Goal: Task Accomplishment & Management: Complete application form

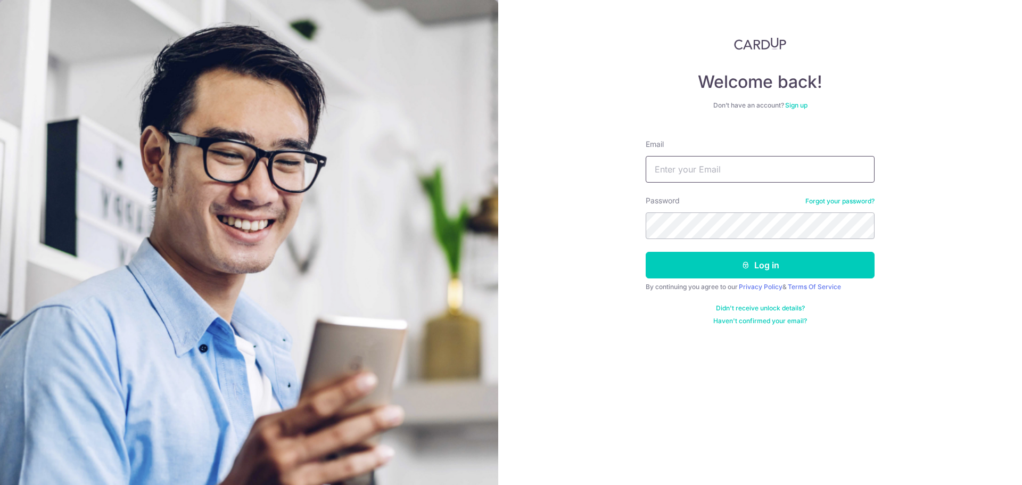
click at [706, 160] on input "Email" at bounding box center [759, 169] width 229 height 27
type input "[EMAIL_ADDRESS][DOMAIN_NAME]"
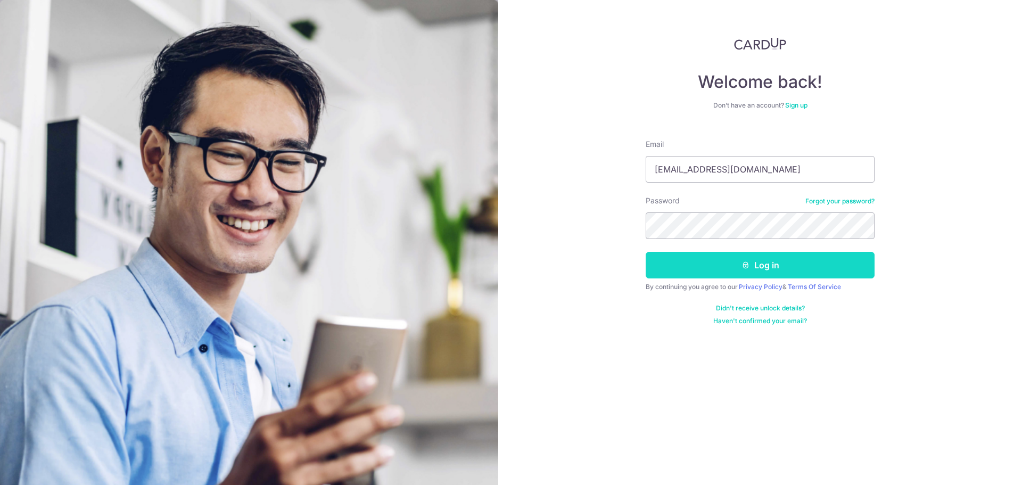
click at [735, 255] on button "Log in" at bounding box center [759, 265] width 229 height 27
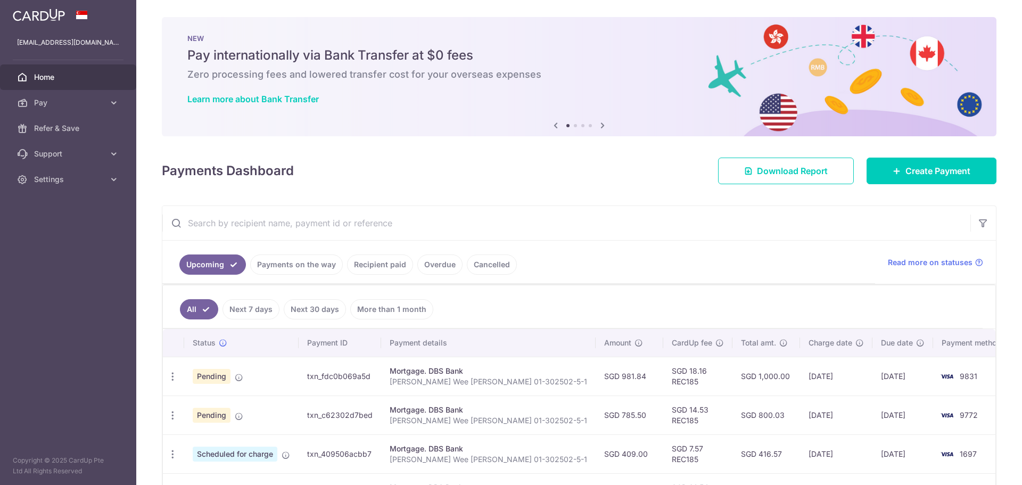
scroll to position [266, 0]
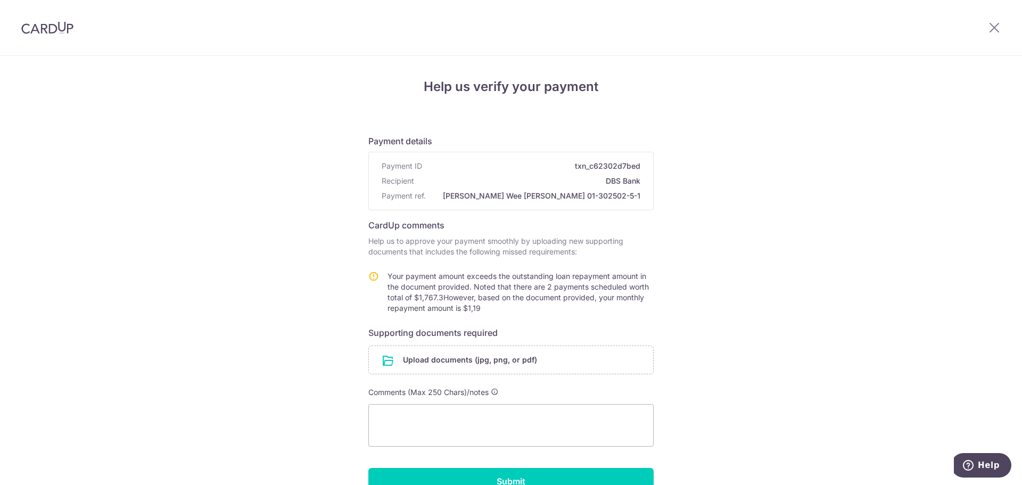
scroll to position [60, 0]
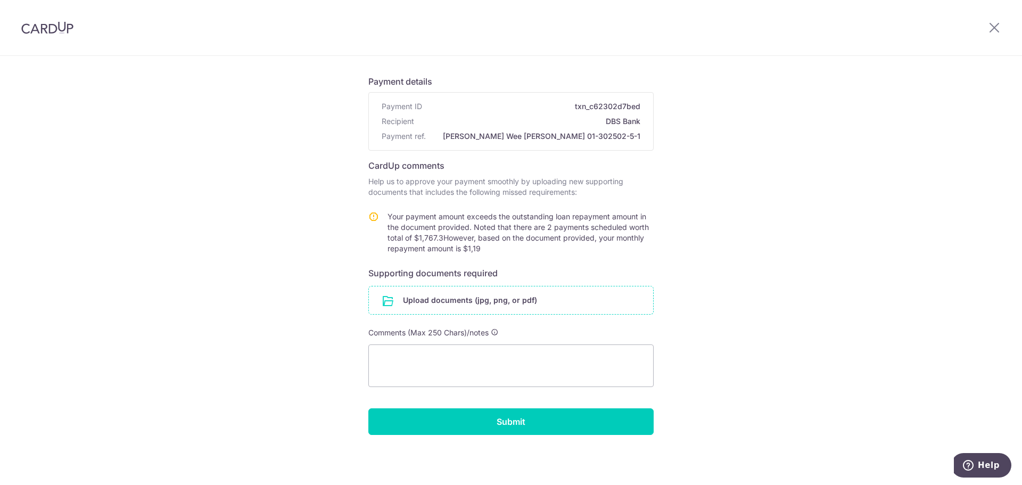
click at [434, 300] on input "file" at bounding box center [511, 300] width 284 height 28
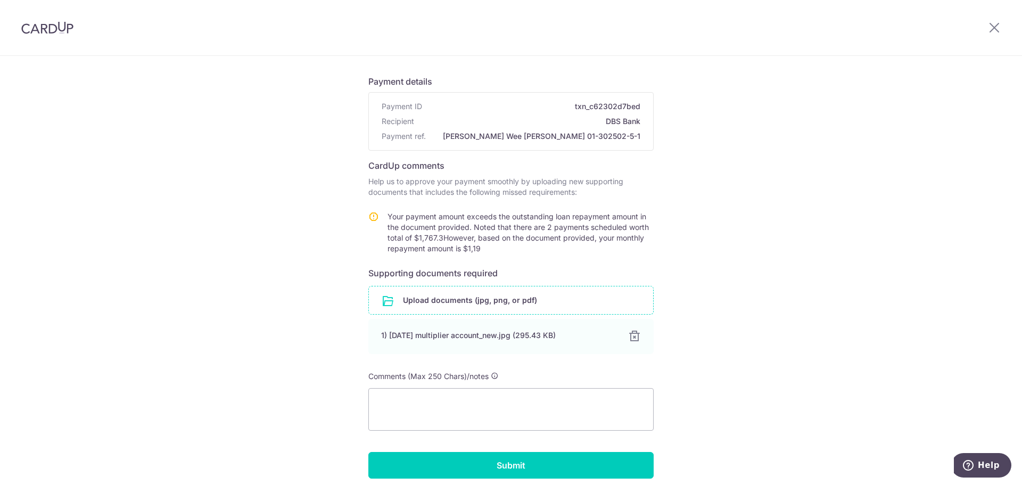
click at [493, 305] on input "file" at bounding box center [511, 300] width 284 height 28
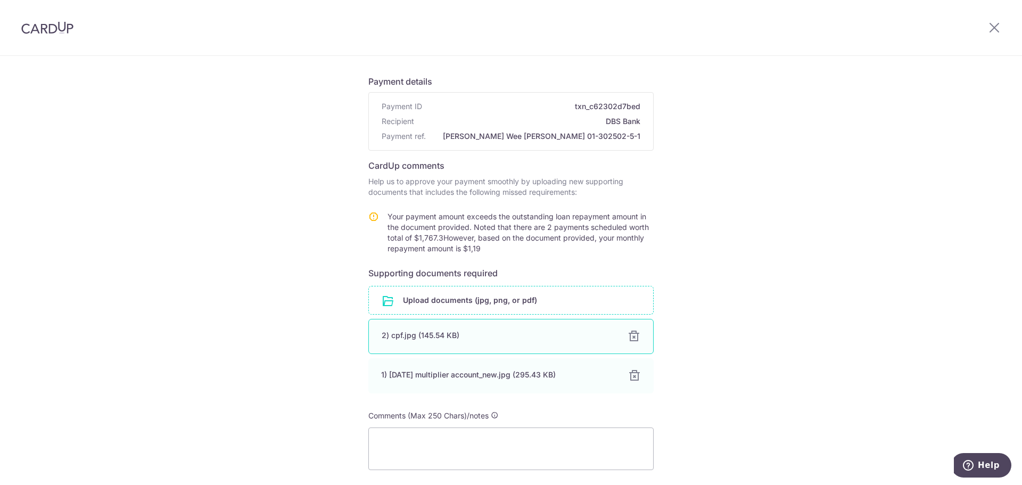
scroll to position [143, 0]
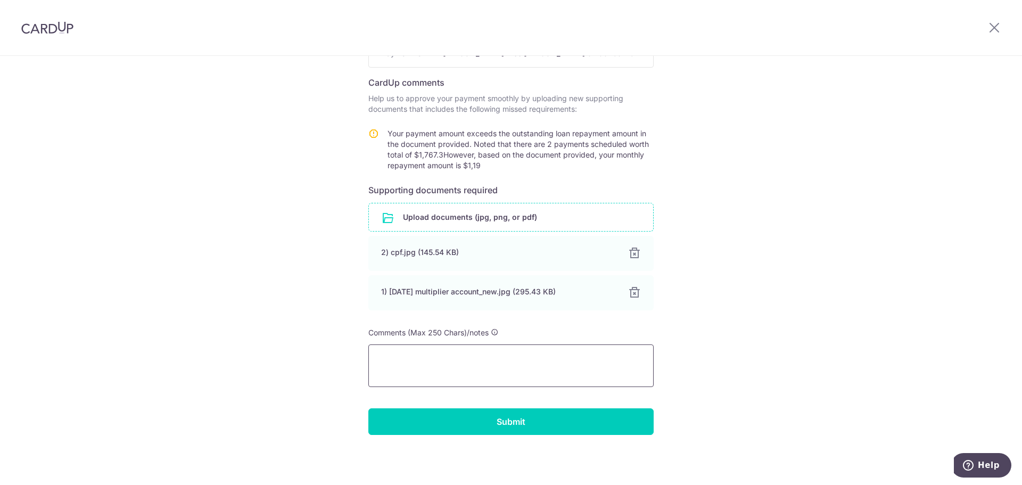
click at [436, 357] on textarea at bounding box center [510, 365] width 285 height 43
click at [519, 364] on textarea "Hi, other than cash payment of" at bounding box center [510, 365] width 285 height 43
drag, startPoint x: 429, startPoint y: 357, endPoint x: 352, endPoint y: 353, distance: 77.2
click at [352, 353] on div "Help us verify your payment Payment details Payment ID txn_c62302d7bed Recipien…" at bounding box center [511, 198] width 1022 height 571
click at [508, 359] on textarea "cash payment of $1554, I also" at bounding box center [510, 365] width 285 height 43
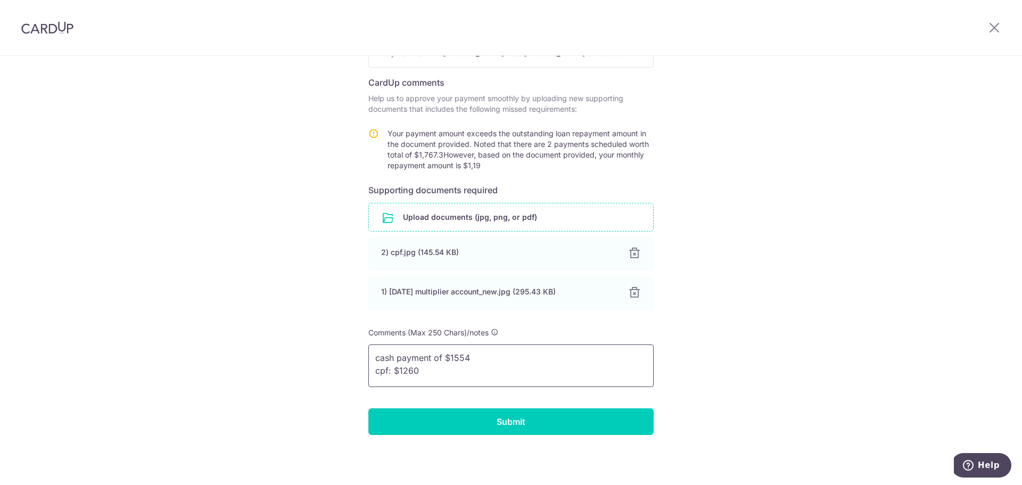
type textarea "cash payment of $1554 cpf: $1260"
click at [527, 424] on input "Submit" at bounding box center [510, 421] width 285 height 27
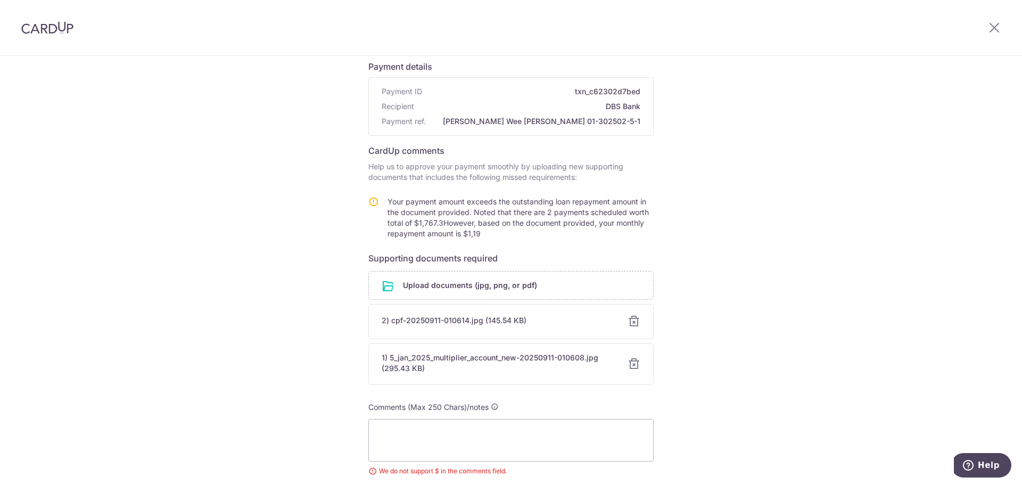
scroll to position [164, 0]
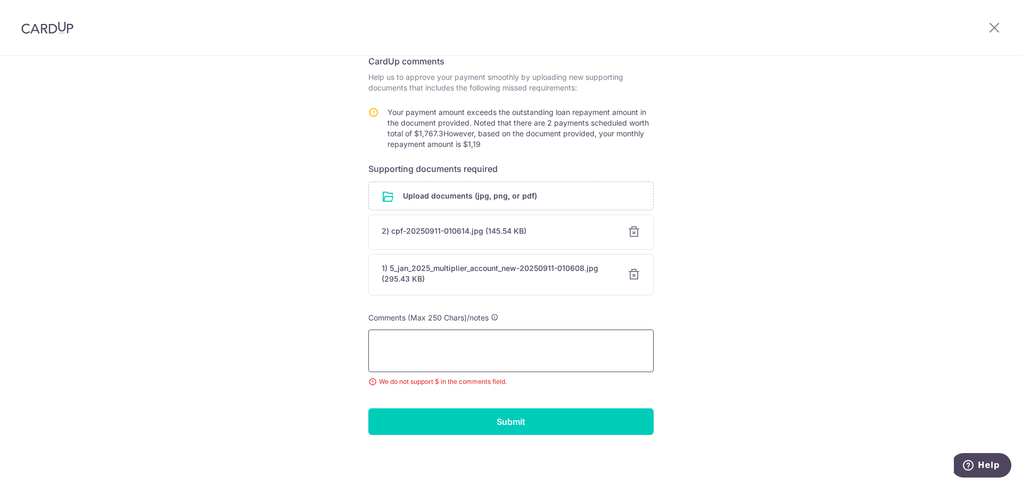
click at [525, 364] on textarea at bounding box center [510, 350] width 285 height 43
click at [380, 360] on textarea "cash 1544" at bounding box center [510, 350] width 285 height 43
click at [431, 354] on textarea "cash 1544" at bounding box center [510, 350] width 285 height 43
type textarea "cash 1544 cpf 1260"
click at [485, 421] on input "Submit" at bounding box center [510, 421] width 285 height 27
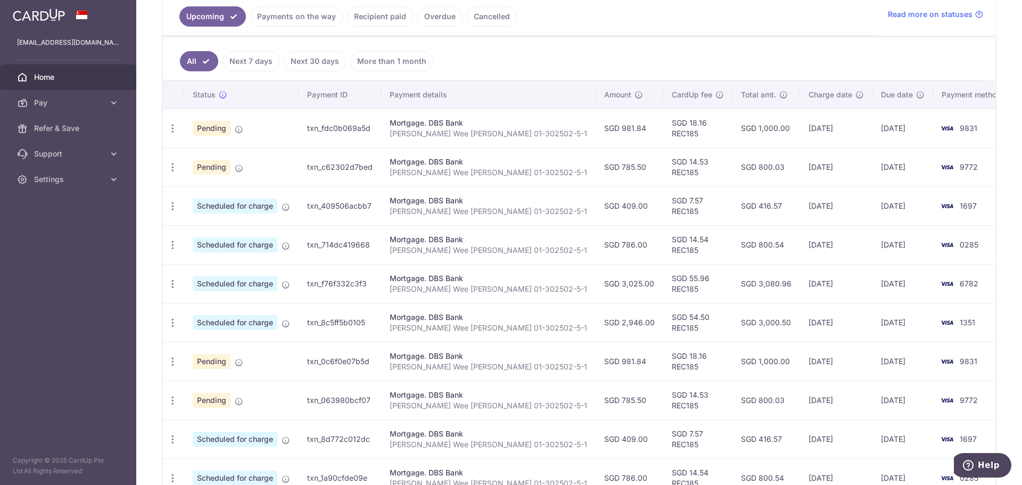
scroll to position [372, 0]
